Goal: Transaction & Acquisition: Purchase product/service

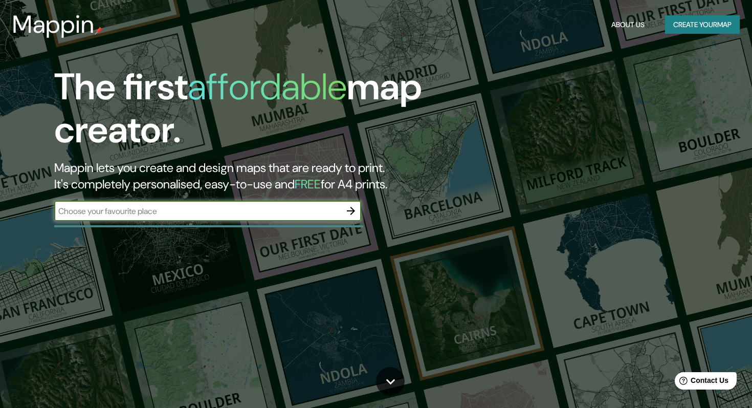
click at [238, 207] on input "text" at bounding box center [197, 211] width 287 height 12
paste input "Sin Nombre, [GEOGRAPHIC_DATA][PERSON_NAME], S.L.P."
type input "Sin Nombre, [GEOGRAPHIC_DATA][PERSON_NAME], S.L.P."
click at [352, 210] on icon "button" at bounding box center [351, 211] width 8 height 8
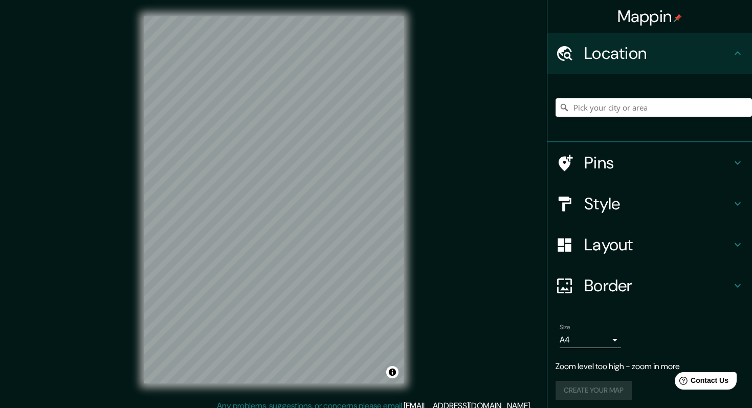
click at [588, 111] on input "Pick your city or area" at bounding box center [654, 107] width 196 height 18
paste input "Sin Nombre, [GEOGRAPHIC_DATA][PERSON_NAME], S.L.P."
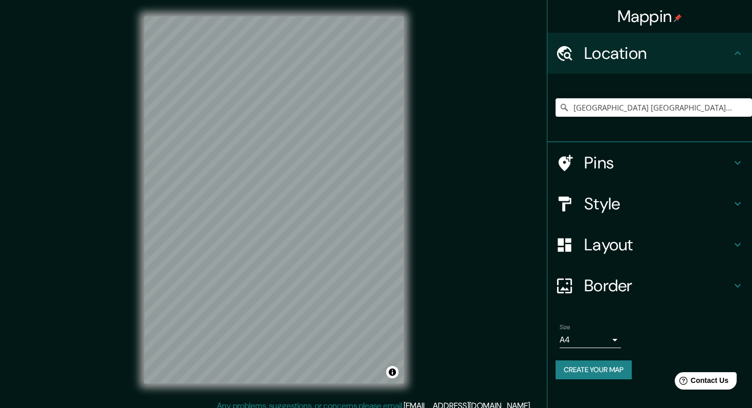
click at [615, 164] on h4 "Pins" at bounding box center [657, 162] width 147 height 20
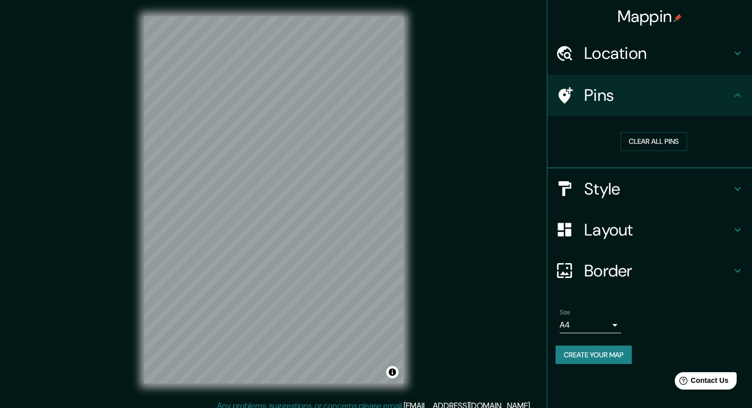
click at [621, 190] on h4 "Style" at bounding box center [657, 189] width 147 height 20
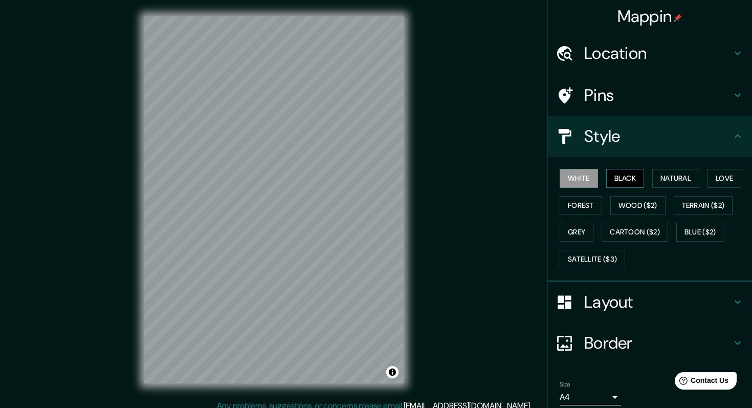
click at [638, 172] on button "Black" at bounding box center [625, 178] width 38 height 19
click at [668, 176] on button "Natural" at bounding box center [675, 178] width 47 height 19
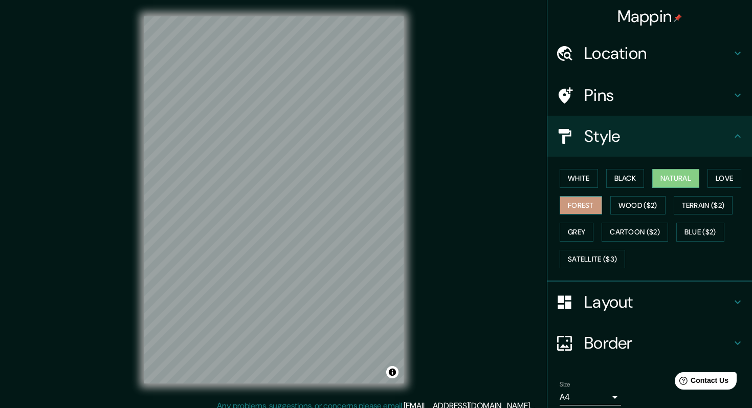
click at [586, 208] on button "Forest" at bounding box center [581, 205] width 42 height 19
click at [621, 211] on button "Wood ($2)" at bounding box center [637, 205] width 55 height 19
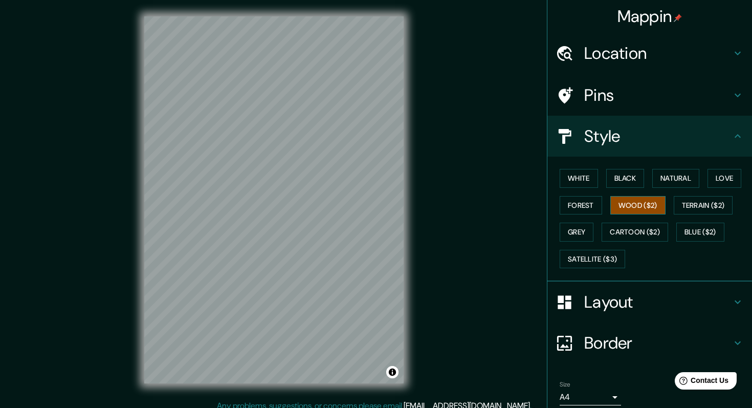
click at [621, 211] on button "Wood ($2)" at bounding box center [637, 205] width 55 height 19
click at [634, 235] on button "Cartoon ($2)" at bounding box center [635, 232] width 67 height 19
click at [614, 54] on h4 "Location" at bounding box center [657, 53] width 147 height 20
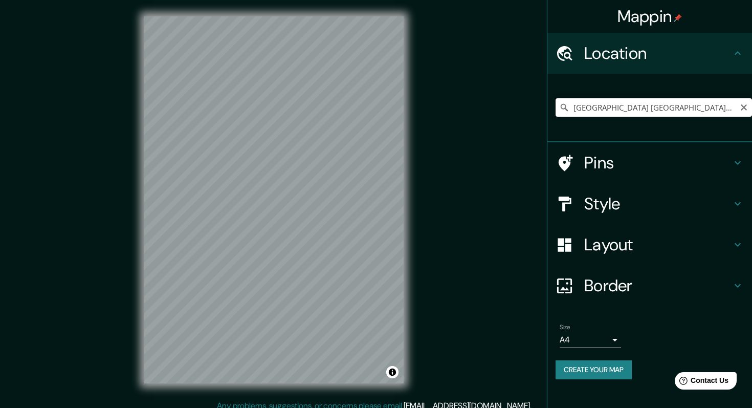
click at [619, 108] on input "[GEOGRAPHIC_DATA] [GEOGRAPHIC_DATA][PERSON_NAME], [GEOGRAPHIC_DATA][PERSON_NAME…" at bounding box center [654, 107] width 196 height 18
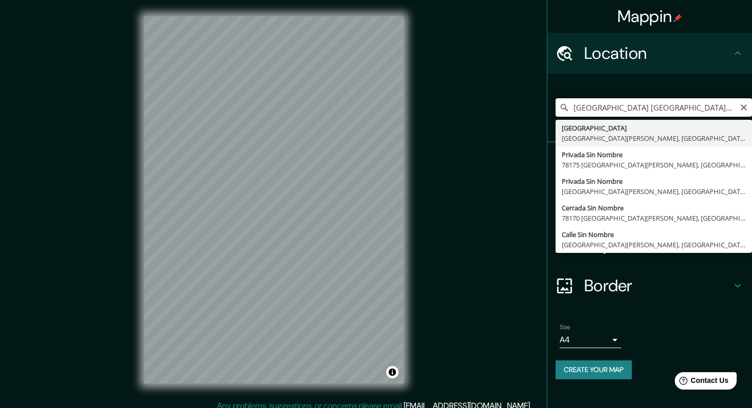
click at [619, 108] on input "[GEOGRAPHIC_DATA] [GEOGRAPHIC_DATA][PERSON_NAME], [GEOGRAPHIC_DATA][PERSON_NAME…" at bounding box center [654, 107] width 196 height 18
type input "x"
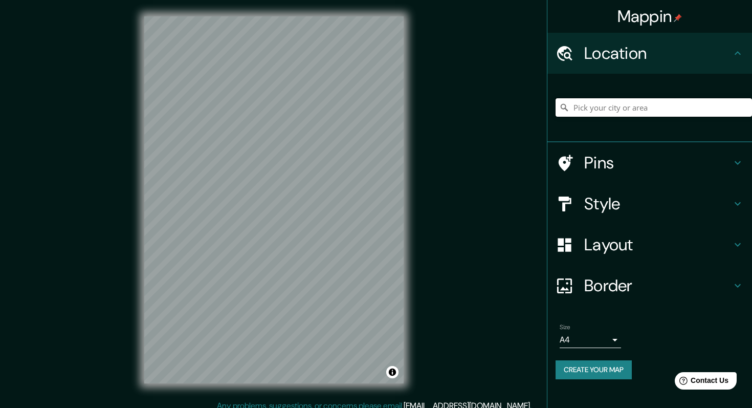
paste input "Sin Nombre, [GEOGRAPHIC_DATA][PERSON_NAME], S.L.P."
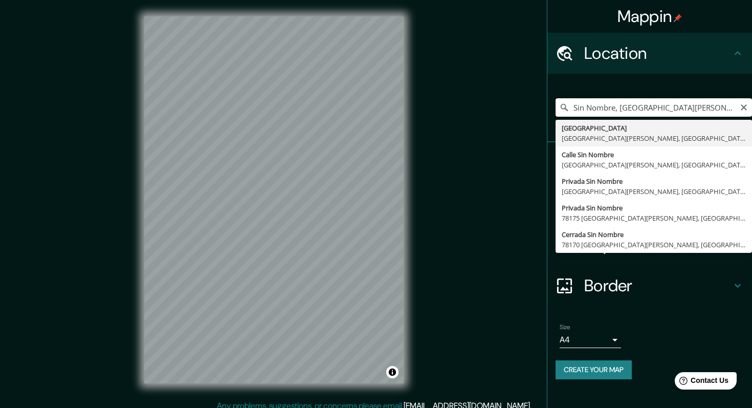
type input "[GEOGRAPHIC_DATA] [GEOGRAPHIC_DATA][PERSON_NAME], [GEOGRAPHIC_DATA][PERSON_NAME…"
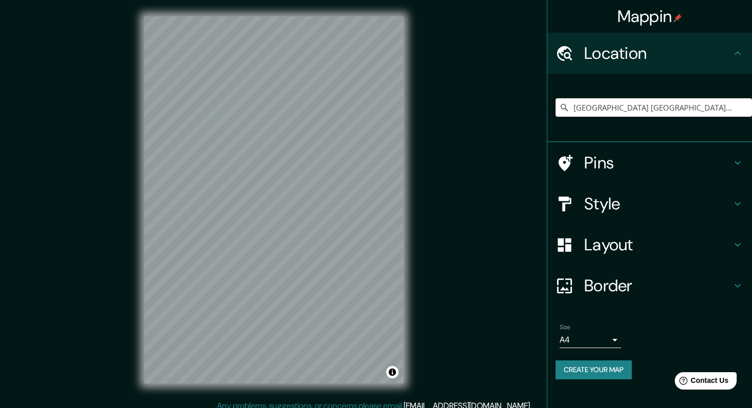
click at [626, 196] on h4 "Style" at bounding box center [657, 203] width 147 height 20
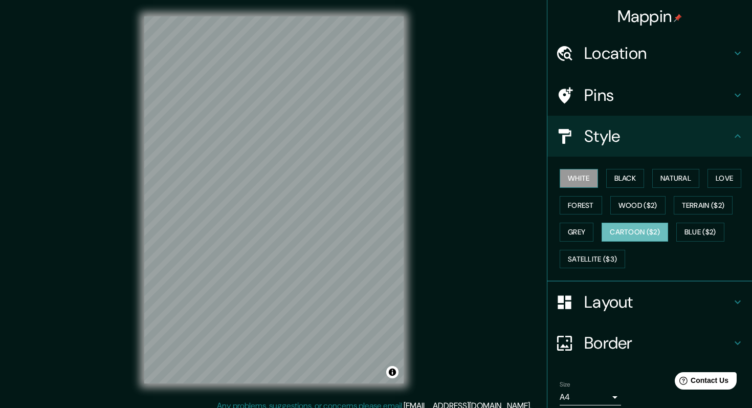
click at [571, 176] on button "White" at bounding box center [579, 178] width 38 height 19
click at [646, 224] on button "Cartoon ($2)" at bounding box center [635, 232] width 67 height 19
click at [642, 213] on button "Wood ($2)" at bounding box center [637, 205] width 55 height 19
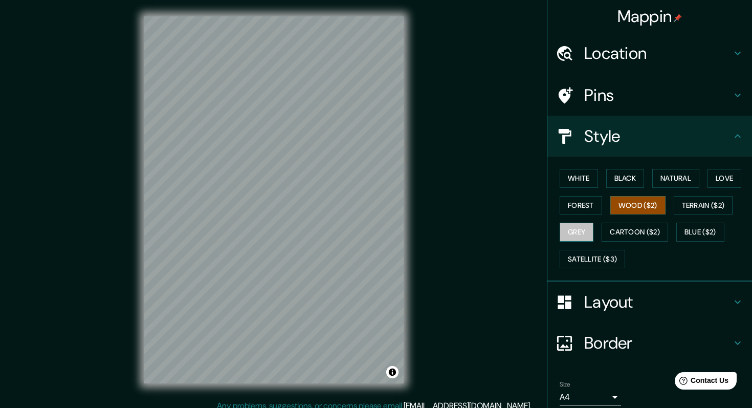
click at [579, 231] on button "Grey" at bounding box center [577, 232] width 34 height 19
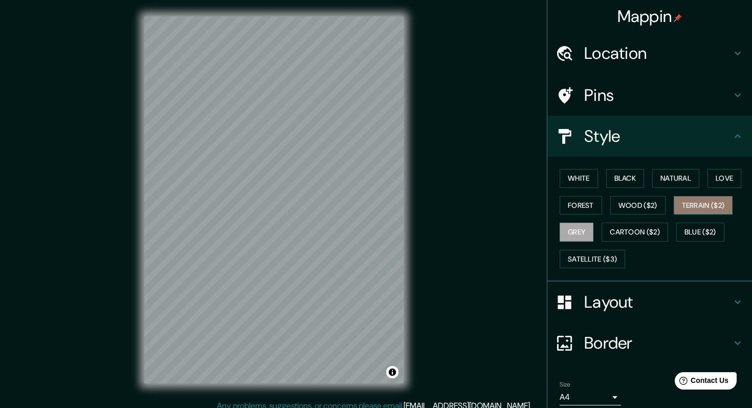
click at [702, 212] on button "Terrain ($2)" at bounding box center [703, 205] width 59 height 19
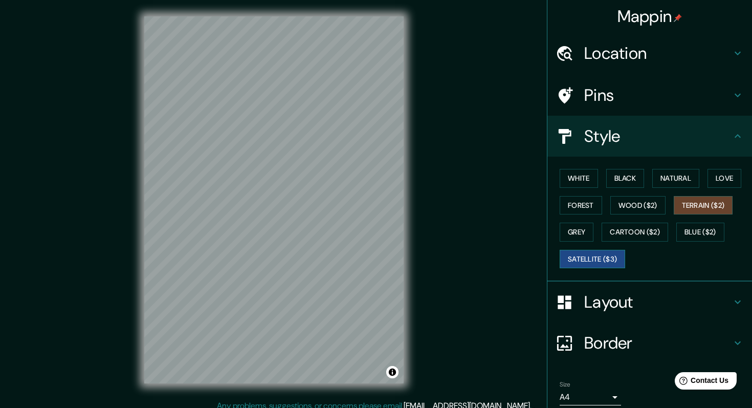
click at [599, 262] on button "Satellite ($3)" at bounding box center [592, 259] width 65 height 19
click at [640, 204] on button "Wood ($2)" at bounding box center [637, 205] width 55 height 19
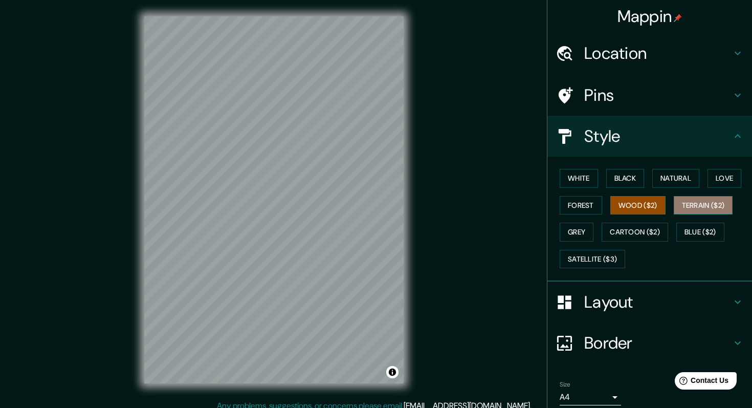
click at [712, 202] on button "Terrain ($2)" at bounding box center [703, 205] width 59 height 19
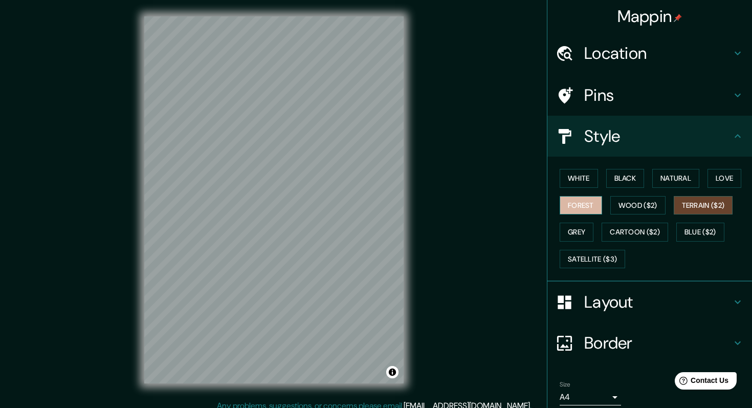
click at [596, 206] on button "Forest" at bounding box center [581, 205] width 42 height 19
click at [695, 184] on button "Natural" at bounding box center [675, 178] width 47 height 19
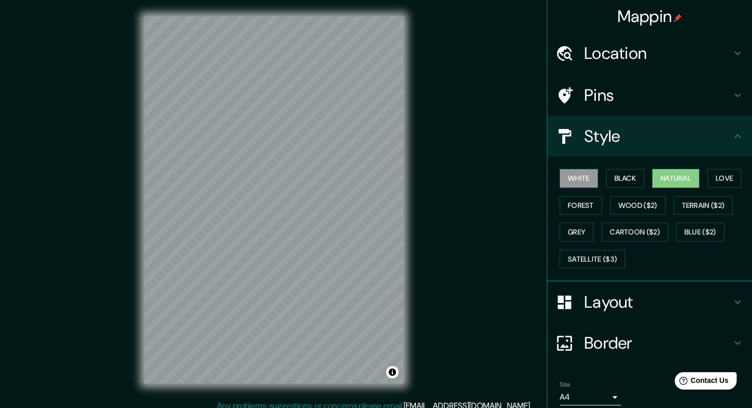
click at [575, 173] on button "White" at bounding box center [579, 178] width 38 height 19
click at [631, 180] on button "Black" at bounding box center [625, 178] width 38 height 19
click at [577, 181] on button "White" at bounding box center [579, 178] width 38 height 19
click at [718, 94] on h4 "Pins" at bounding box center [657, 95] width 147 height 20
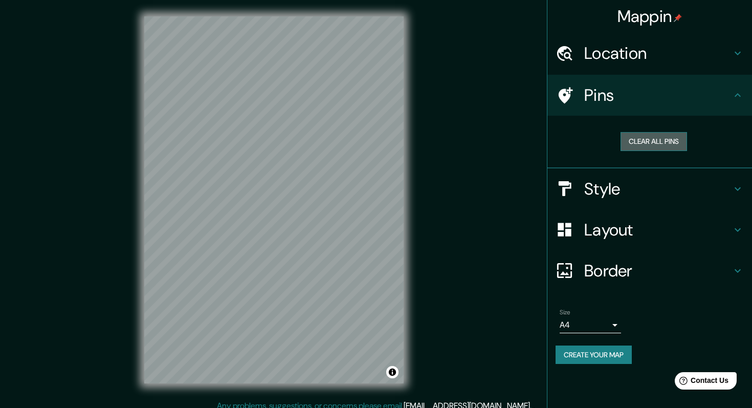
click at [667, 144] on button "Clear all pins" at bounding box center [654, 141] width 67 height 19
click at [314, 199] on div at bounding box center [310, 200] width 8 height 8
click at [609, 246] on div "Layout" at bounding box center [650, 229] width 205 height 41
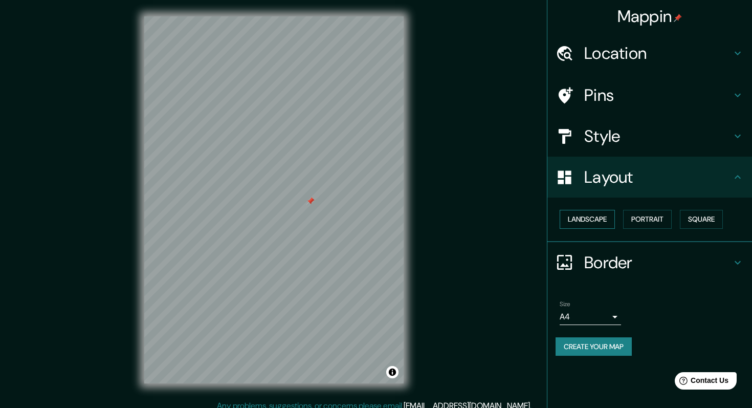
click at [596, 220] on button "Landscape" at bounding box center [587, 219] width 55 height 19
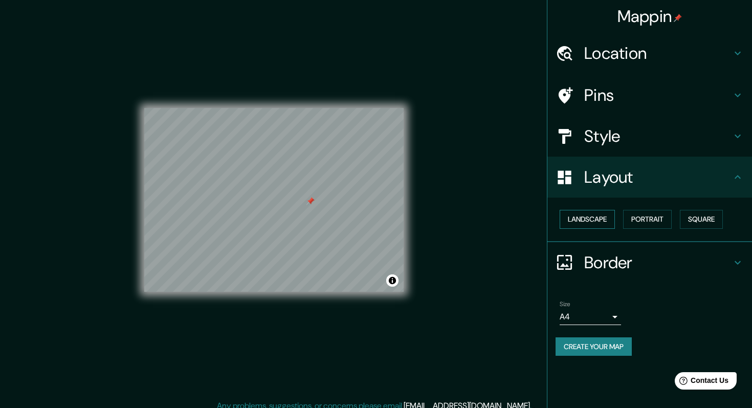
click at [596, 220] on button "Landscape" at bounding box center [587, 219] width 55 height 19
click at [642, 216] on button "Portrait" at bounding box center [647, 219] width 49 height 19
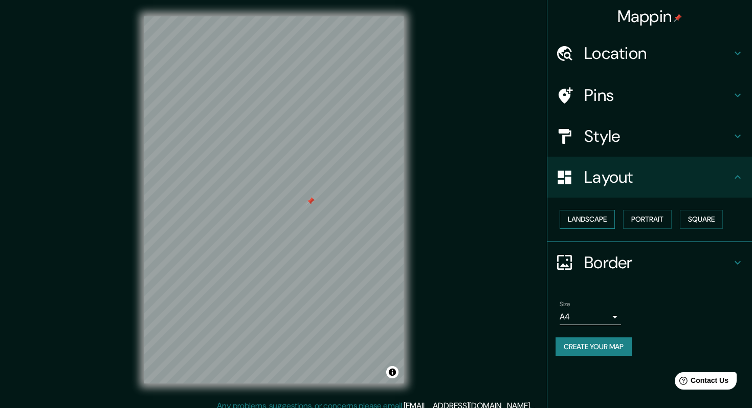
click at [607, 218] on button "Landscape" at bounding box center [587, 219] width 55 height 19
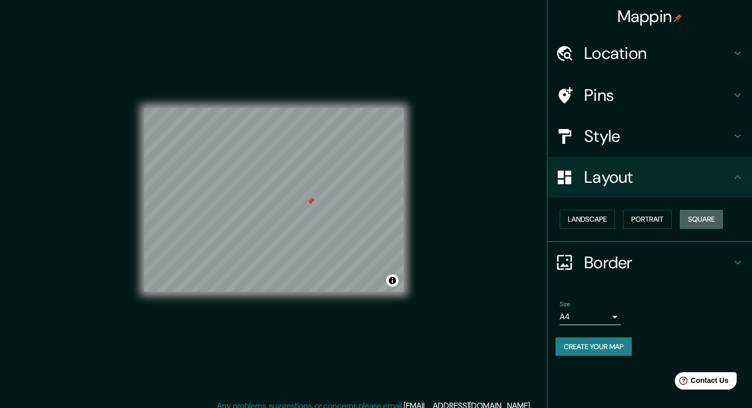
click at [716, 221] on button "Square" at bounding box center [701, 219] width 43 height 19
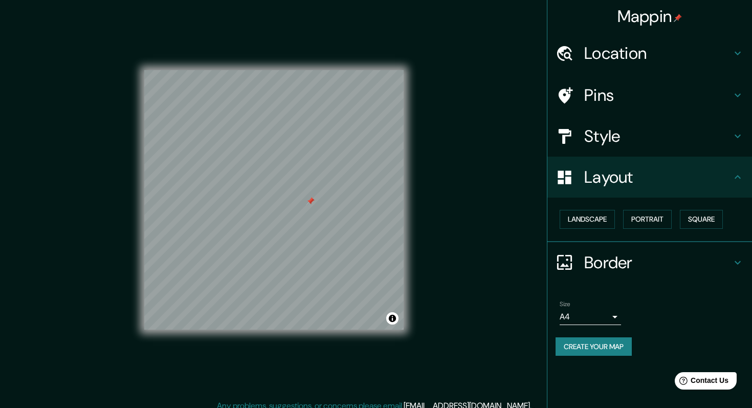
click at [644, 264] on h4 "Border" at bounding box center [657, 262] width 147 height 20
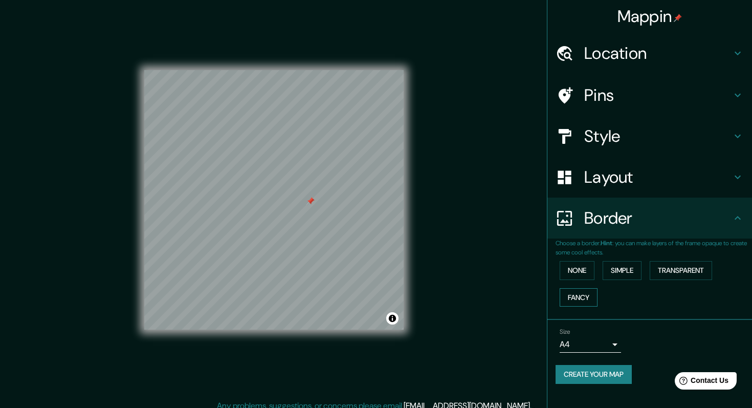
click at [588, 296] on button "Fancy" at bounding box center [579, 297] width 38 height 19
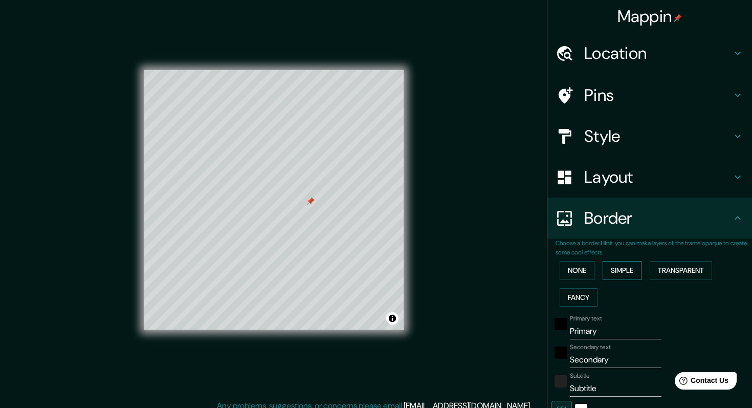
click at [642, 271] on button "Simple" at bounding box center [622, 270] width 39 height 19
click at [637, 96] on h4 "Pins" at bounding box center [657, 95] width 147 height 20
type input "203"
type input "41"
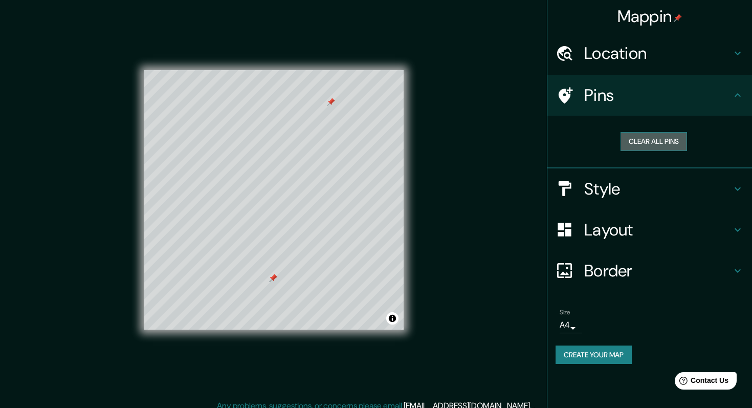
click at [632, 147] on button "Clear all pins" at bounding box center [654, 141] width 67 height 19
click at [633, 190] on h4 "Style" at bounding box center [657, 189] width 147 height 20
type input "203"
type input "41"
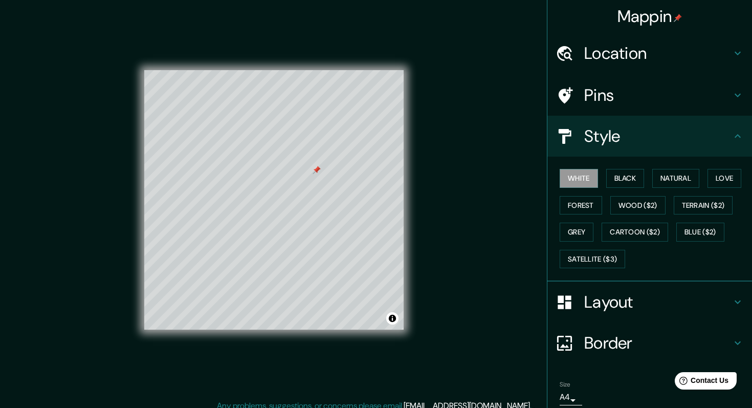
scroll to position [40, 0]
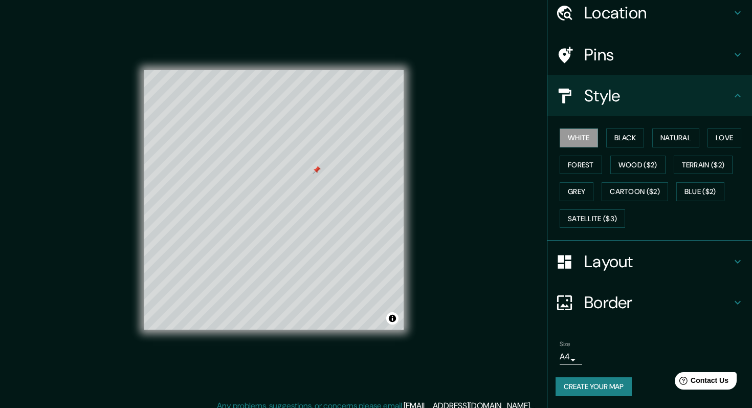
click at [614, 311] on h4 "Border" at bounding box center [657, 302] width 147 height 20
type input "203"
type input "41"
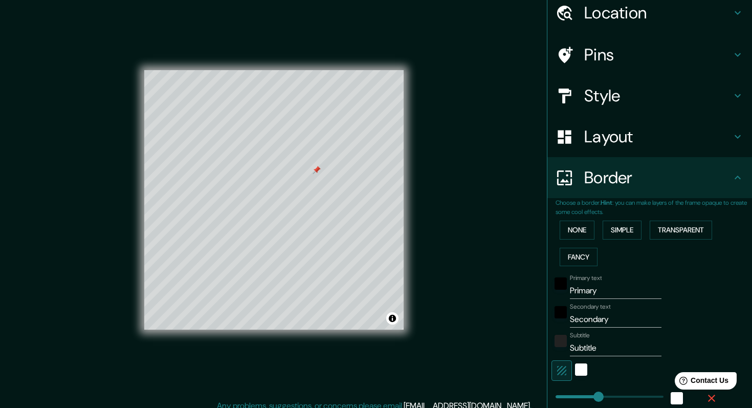
click at [598, 292] on input "Primary" at bounding box center [616, 290] width 92 height 16
type input "PRI"
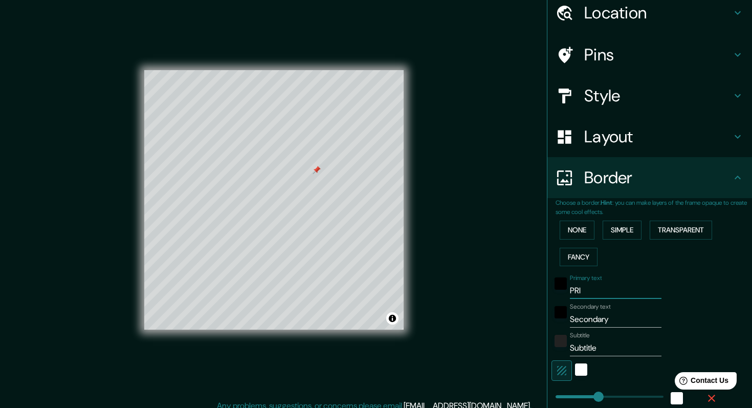
type input "203"
type input "41"
type input "PRIC"
type input "203"
type input "41"
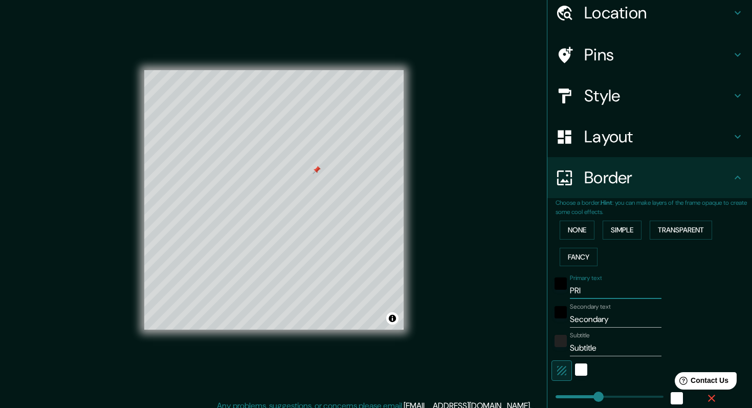
type input "PRIV"
type input "203"
type input "41"
type input "PRIV."
type input "203"
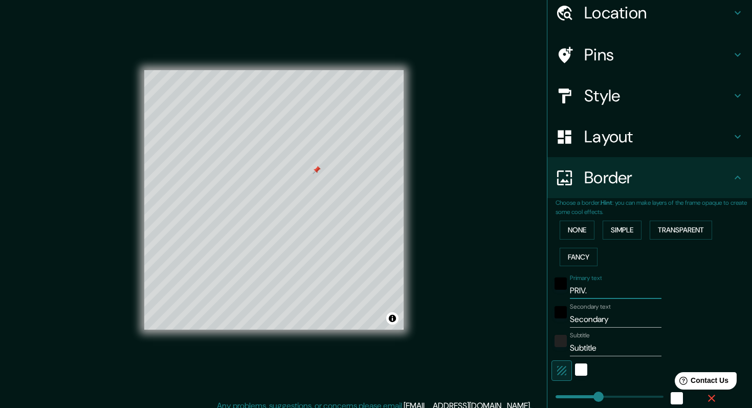
type input "41"
type input "PRIV. L"
type input "203"
type input "41"
type input "PRIV. LO"
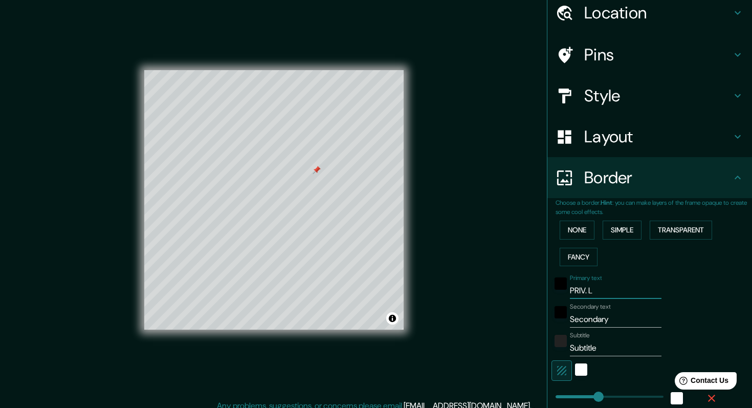
type input "203"
type input "41"
type input "PRIV. [GEOGRAPHIC_DATA]"
type input "203"
type input "41"
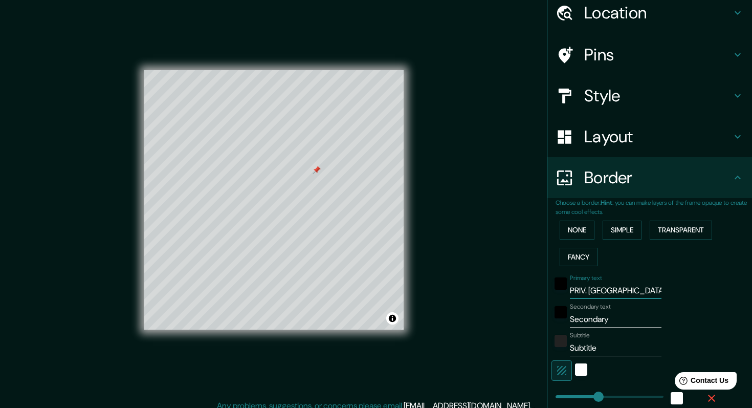
type input "PRIV. [GEOGRAPHIC_DATA]"
type input "203"
type input "41"
type input "PRIV. [GEOGRAPHIC_DATA]"
type input "203"
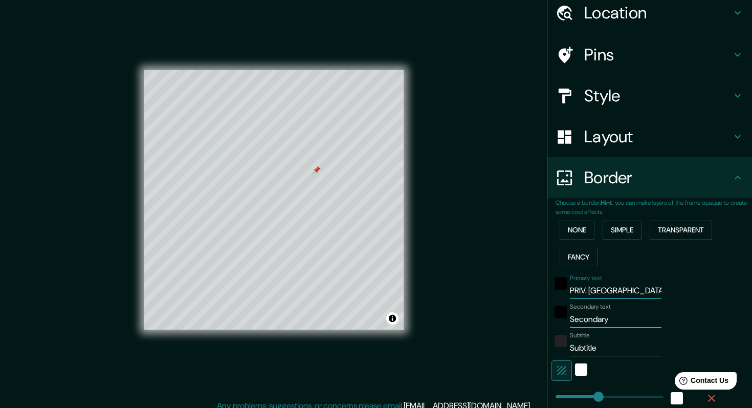
type input "41"
type input "PRIV. [GEOGRAPHIC_DATA]"
type input "203"
type input "41"
type input "PRIV. [GEOGRAPHIC_DATA]"
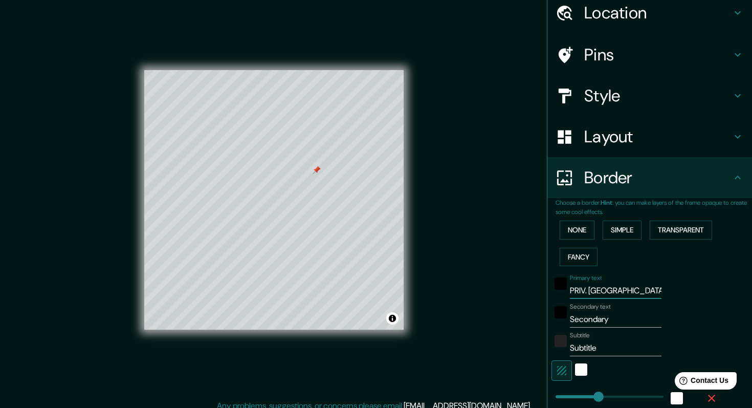
type input "203"
type input "41"
type input "PRIV. [GEOGRAPHIC_DATA]"
type input "203"
type input "41"
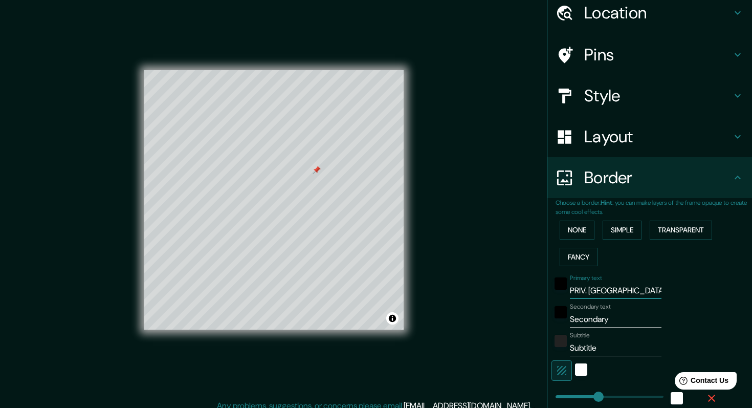
type input "PRIV. [GEOGRAPHIC_DATA]"
type input "203"
type input "41"
type input "PRIV. [GEOGRAPHIC_DATA]"
type input "203"
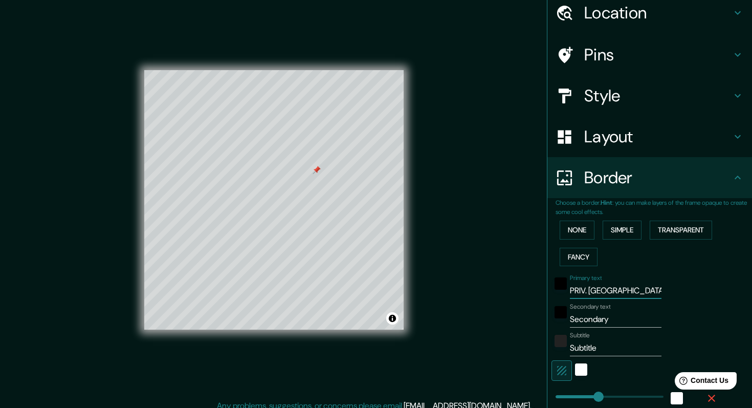
type input "41"
type input "PRIV. [GEOGRAPHIC_DATA]"
type input "203"
type input "41"
type input "PRIV. [GEOGRAPHIC_DATA]"
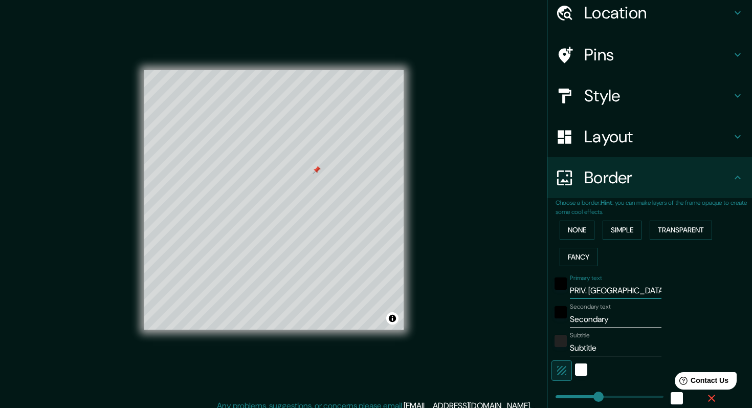
type input "203"
type input "41"
type input "PRIV. [GEOGRAPHIC_DATA]"
type input "203"
type input "41"
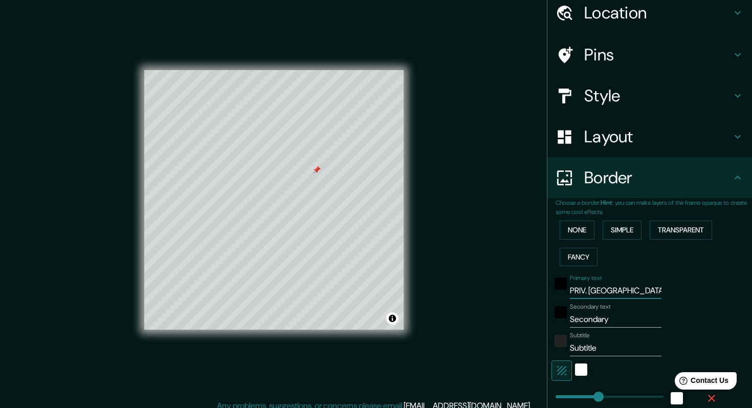
click at [614, 292] on input "PRIV. [GEOGRAPHIC_DATA]" at bounding box center [616, 290] width 92 height 16
type input "L"
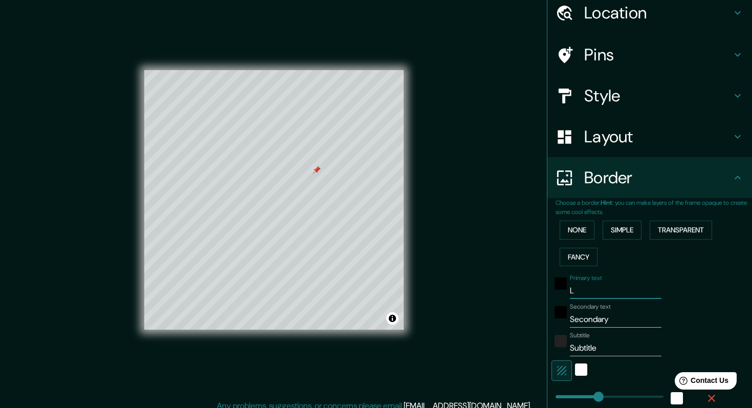
type input "203"
type input "41"
type input "LO"
type input "203"
type input "41"
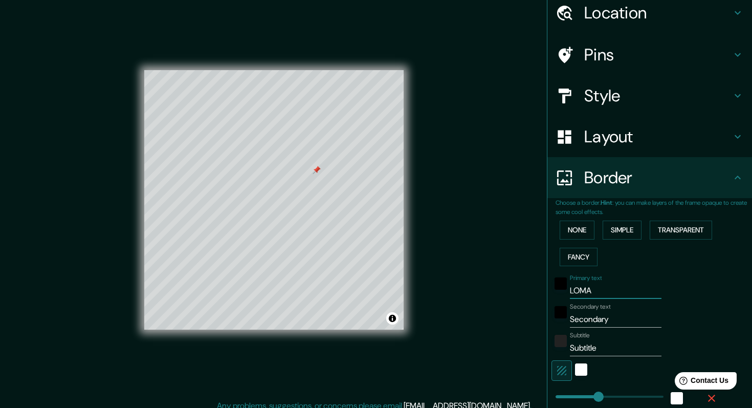
type input "LOMA"
type input "203"
type input "41"
type input "LOMA L"
type input "203"
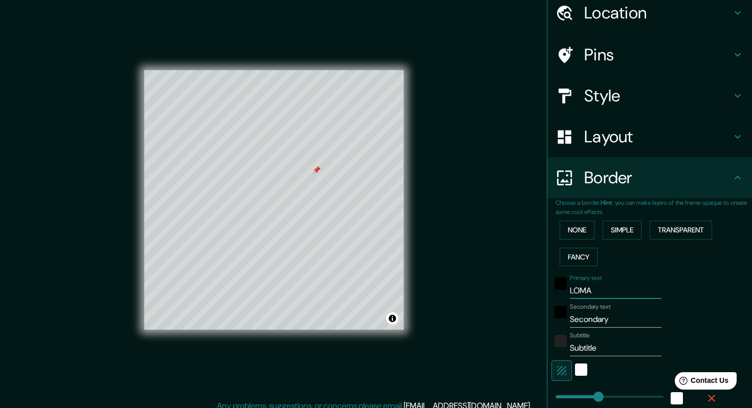
type input "41"
type input "LOMA LI"
type input "203"
type input "41"
type input "[PERSON_NAME]"
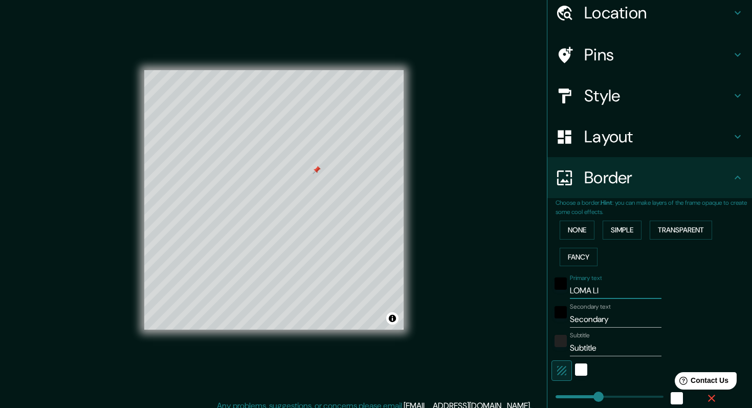
type input "203"
type input "41"
type input "[PERSON_NAME]"
type input "203"
type input "41"
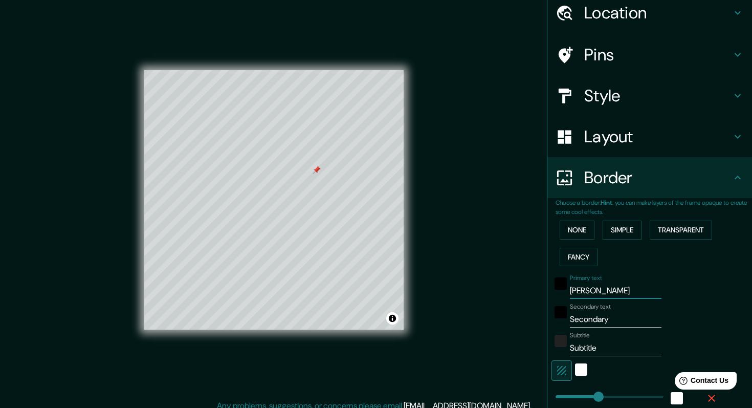
type input "[GEOGRAPHIC_DATA][PERSON_NAME]"
type input "203"
type input "41"
click at [586, 323] on input "Secondary" at bounding box center [616, 319] width 92 height 16
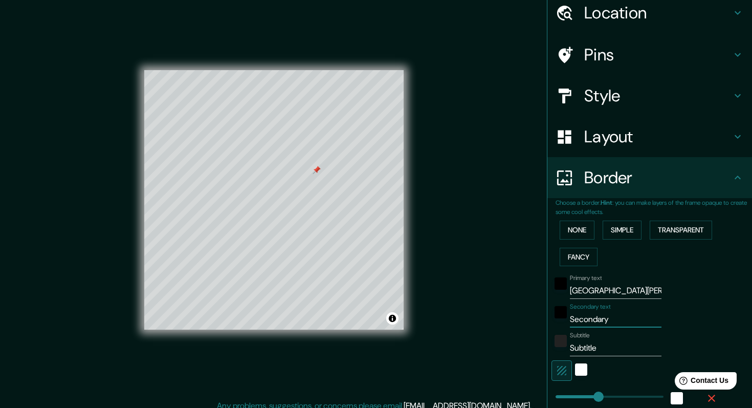
click at [586, 323] on input "Secondary" at bounding box center [616, 319] width 92 height 16
click at [596, 289] on input "[GEOGRAPHIC_DATA][PERSON_NAME]" at bounding box center [616, 290] width 92 height 16
type input "p"
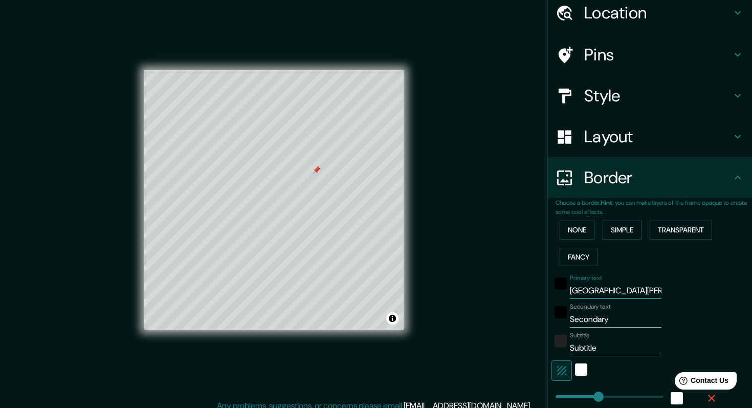
type input "203"
type input "41"
type input "pR"
type input "203"
type input "41"
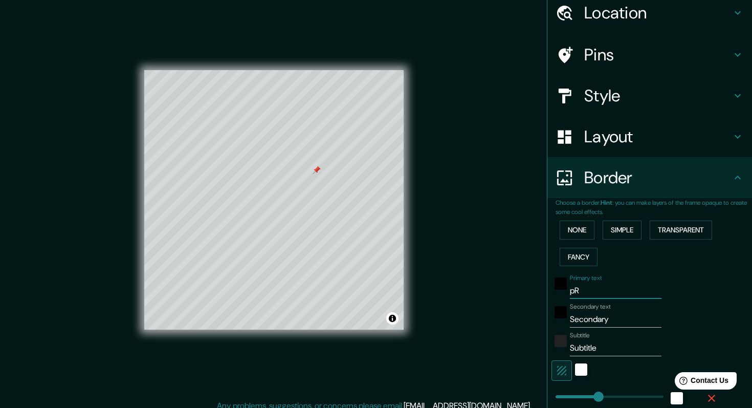
type input "p"
type input "203"
type input "41"
type input "P"
type input "203"
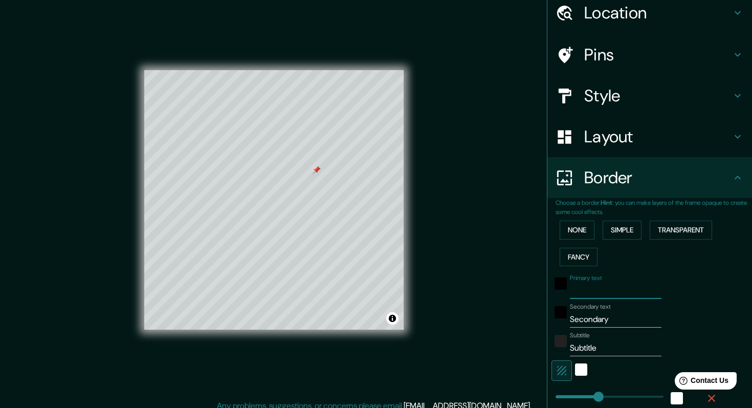
type input "41"
type input "PR"
type input "203"
type input "41"
type input "PRI"
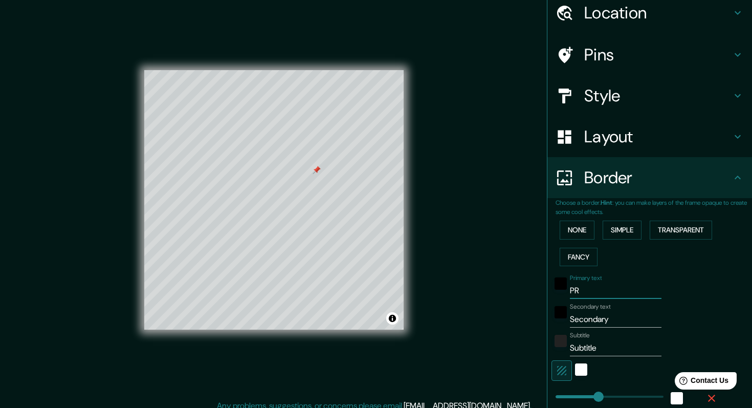
type input "203"
type input "41"
type input "PRIV"
type input "203"
type input "41"
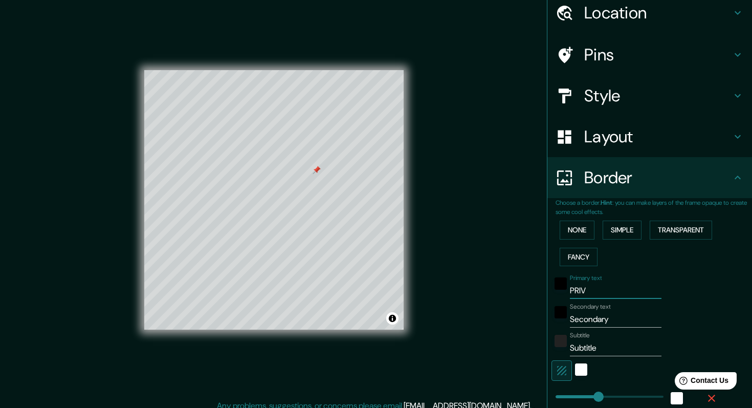
type input "PRIV."
type input "203"
type input "41"
type input "PRIV."
type input "203"
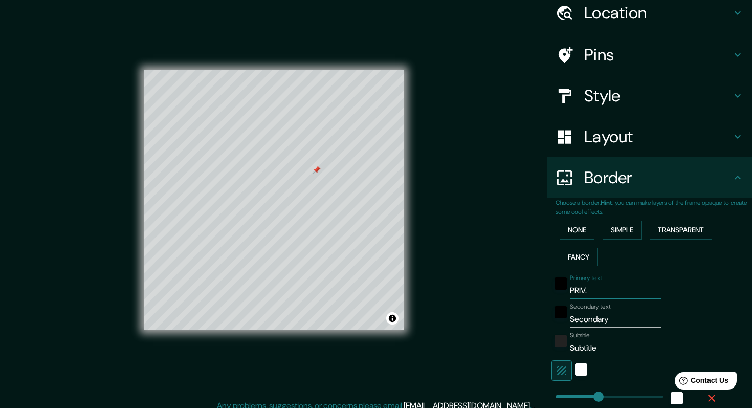
type input "41"
type input "PRIV. L"
type input "203"
type input "41"
type input "PRIV. LI"
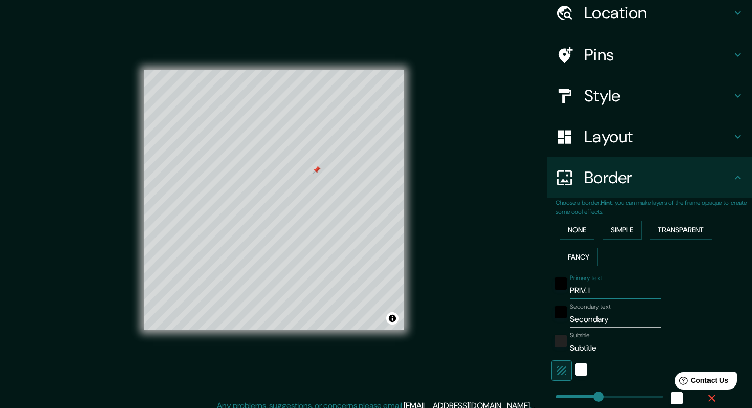
type input "203"
type input "41"
type input "PRIV. LIN"
type input "203"
type input "41"
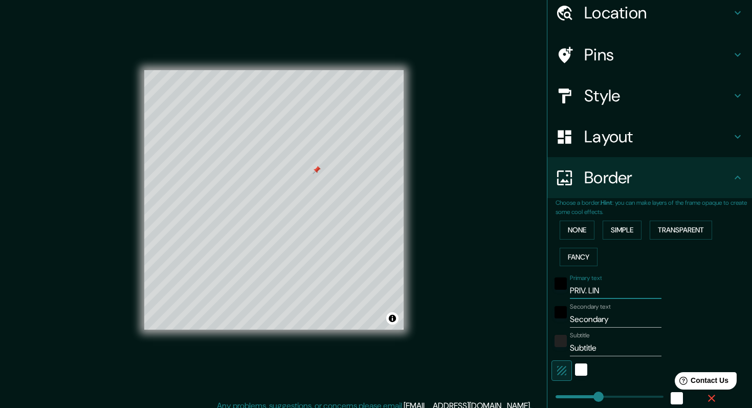
type input "PRIV. [PERSON_NAME]"
type input "203"
type input "41"
type input "PRIV. [PERSON_NAME]"
type input "203"
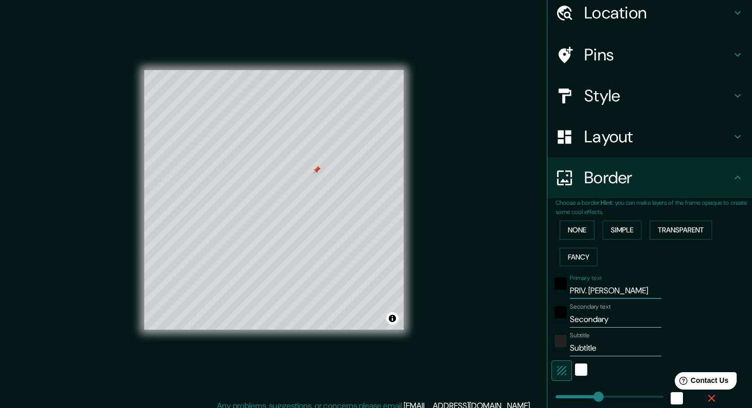
type input "41"
type input "PRIV. [PERSON_NAME]"
type input "203"
type input "41"
type input "PRIV. LIN"
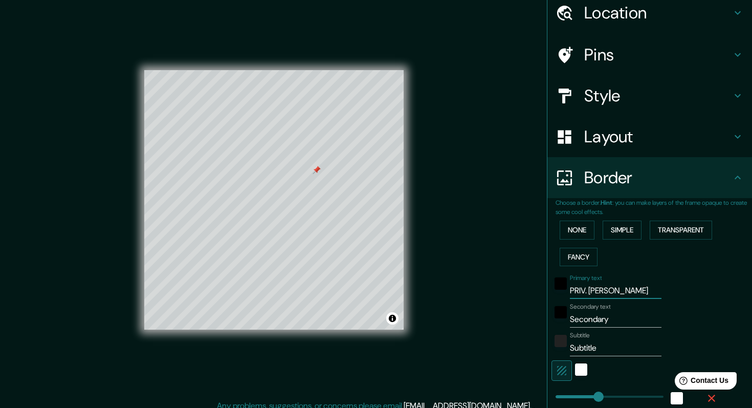
type input "203"
type input "41"
type input "PRIV. LI"
type input "203"
type input "41"
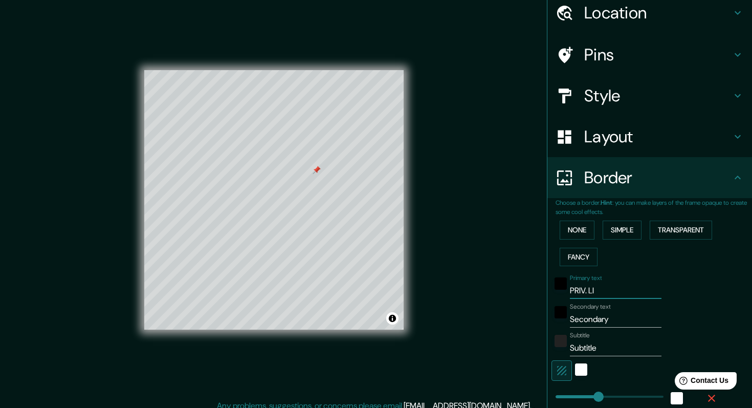
type input "PRIV. L"
type input "203"
type input "41"
type input "PRIV. LO"
type input "203"
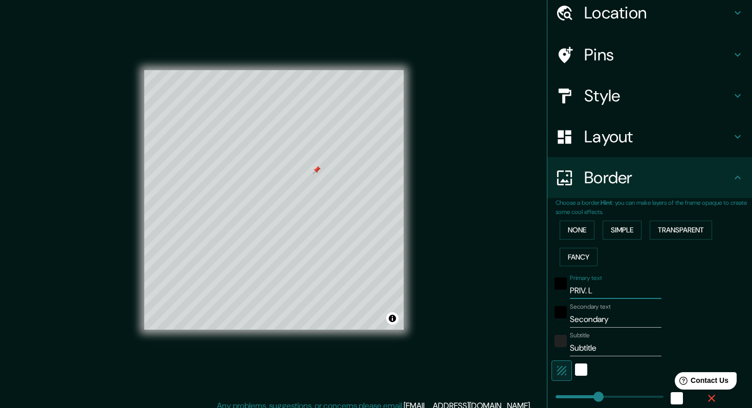
type input "41"
type input "PRIV. [GEOGRAPHIC_DATA]"
type input "203"
type input "41"
type input "PRIV. [GEOGRAPHIC_DATA]"
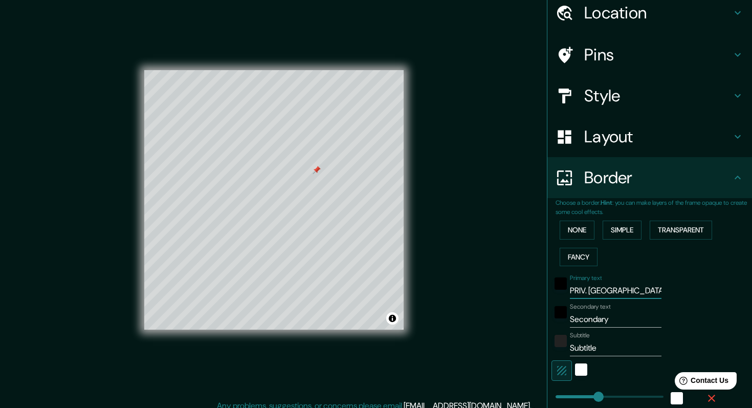
type input "203"
type input "41"
type input "PRIV. [GEOGRAPHIC_DATA]"
type input "203"
type input "41"
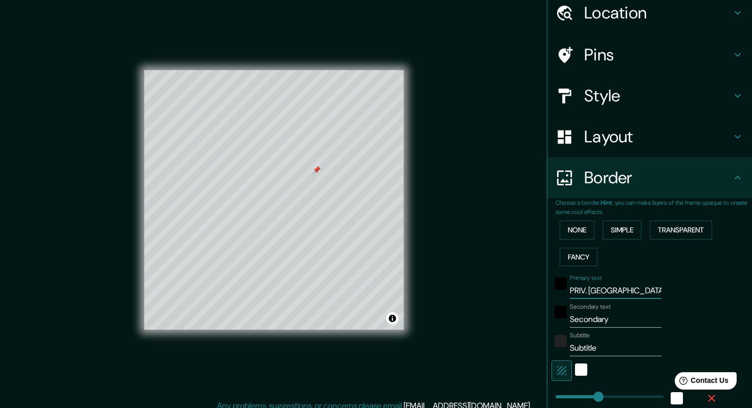
type input "PRIV. [GEOGRAPHIC_DATA]"
type input "203"
type input "41"
type input "PRIV. [GEOGRAPHIC_DATA]"
type input "203"
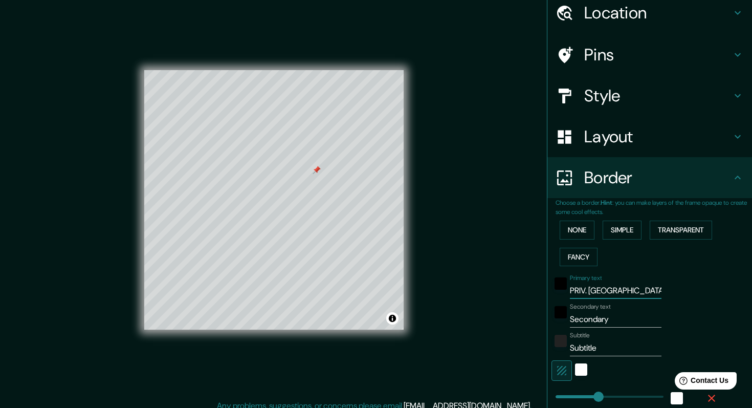
type input "41"
type input "203"
type input "PRIV. [GEOGRAPHIC_DATA]"
type input "185"
drag, startPoint x: 603, startPoint y: 398, endPoint x: 595, endPoint y: 398, distance: 8.2
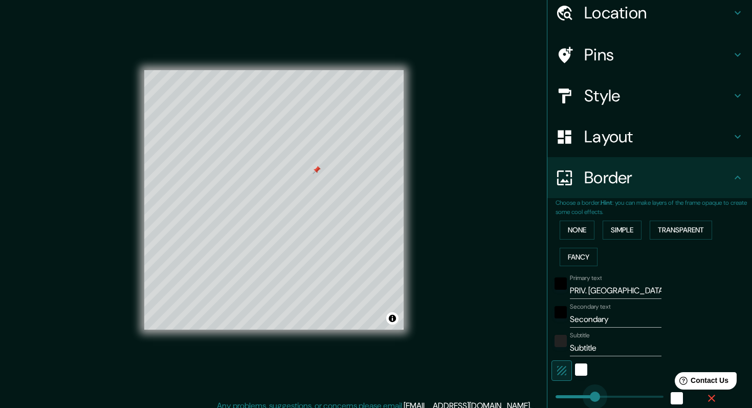
type input "41"
type input "125"
drag, startPoint x: 595, startPoint y: 398, endPoint x: 582, endPoint y: 394, distance: 13.3
type input "41"
type input "84"
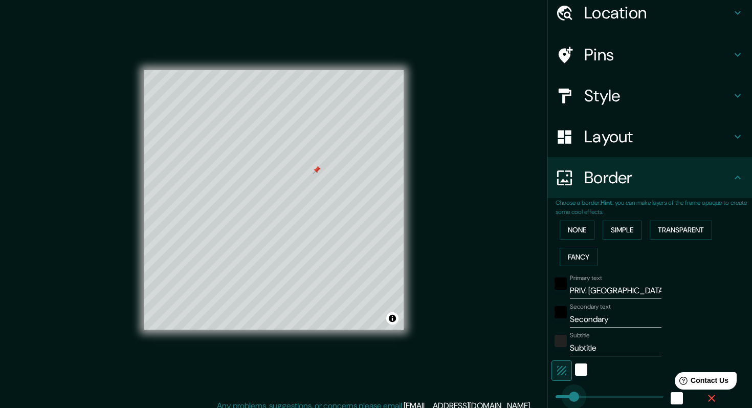
drag, startPoint x: 583, startPoint y: 398, endPoint x: 574, endPoint y: 398, distance: 9.2
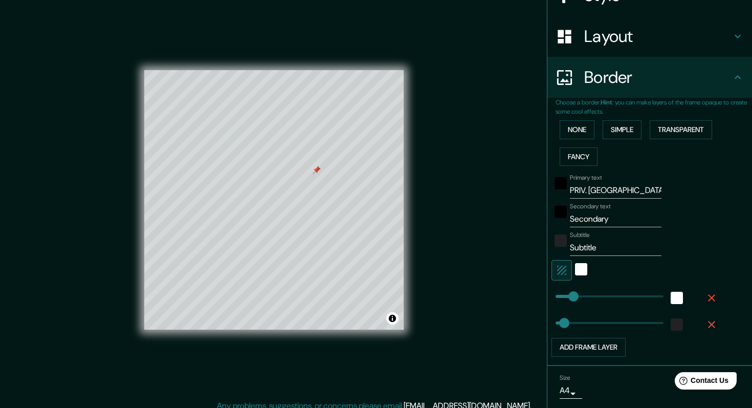
scroll to position [141, 0]
type input "231"
drag, startPoint x: 566, startPoint y: 327, endPoint x: 605, endPoint y: 318, distance: 39.8
type input "17"
drag, startPoint x: 604, startPoint y: 318, endPoint x: 559, endPoint y: 325, distance: 45.5
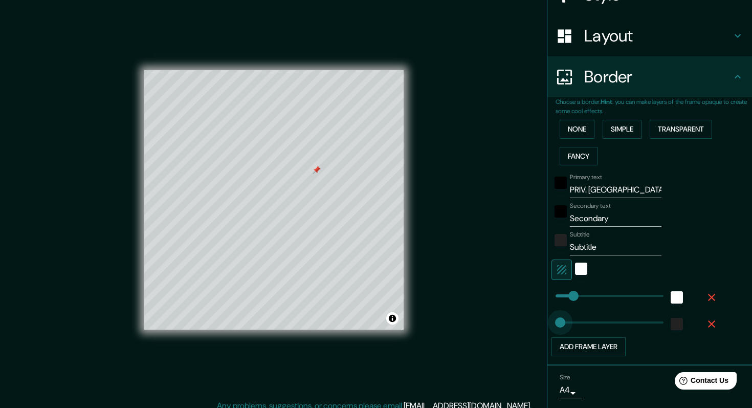
type input "36"
click at [611, 247] on input "Subtitle" at bounding box center [616, 247] width 92 height 16
click at [608, 228] on div "Primary text PRIV. LOMA LI Secondary text Secondary Subtitle Subtitle Add frame…" at bounding box center [638, 262] width 164 height 187
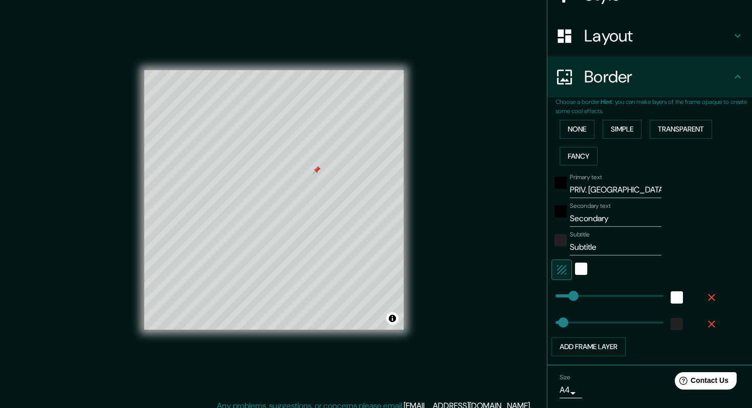
click at [609, 222] on input "Secondary" at bounding box center [616, 218] width 92 height 16
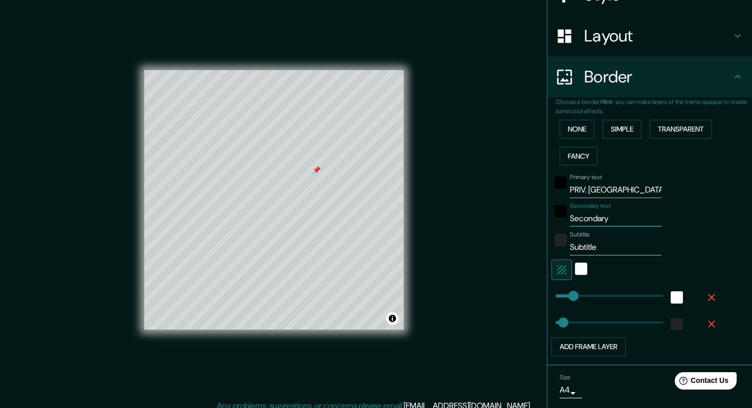
click at [609, 222] on input "Secondary" at bounding box center [616, 218] width 92 height 16
type input "p"
type input "Priv. [GEOGRAPHIC_DATA][PERSON_NAME]"
click at [598, 187] on input "PRIV. [GEOGRAPHIC_DATA]" at bounding box center [616, 190] width 92 height 16
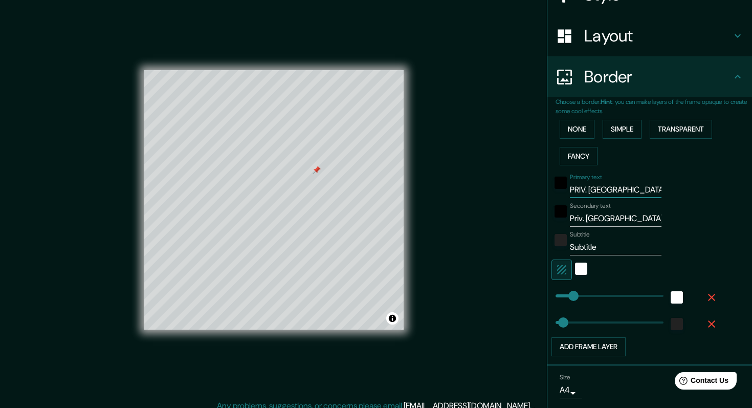
click at [598, 187] on input "PRIV. [GEOGRAPHIC_DATA]" at bounding box center [616, 190] width 92 height 16
click at [606, 248] on input "Subtitle" at bounding box center [616, 247] width 92 height 16
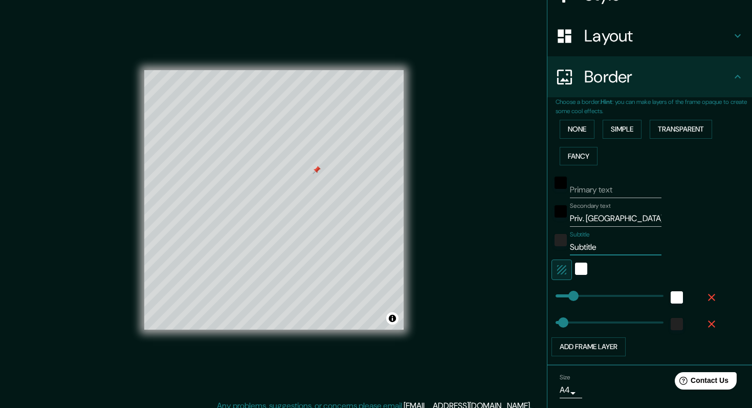
click at [604, 247] on input "Subtitle" at bounding box center [616, 247] width 92 height 16
paste input "in Nombre, [GEOGRAPHIC_DATA][PERSON_NAME], S.L.P."
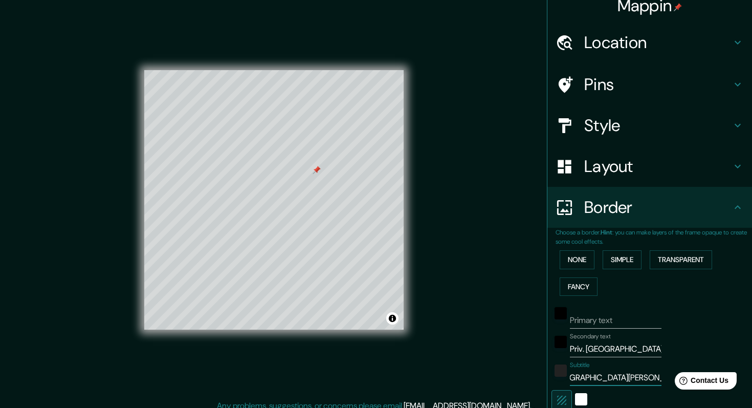
scroll to position [0, 0]
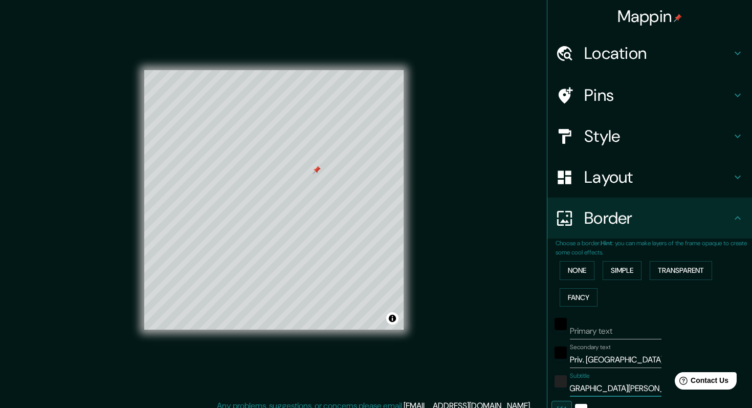
type input "Sin Nombre, [GEOGRAPHIC_DATA][PERSON_NAME], S.L.P."
